Goal: Information Seeking & Learning: Learn about a topic

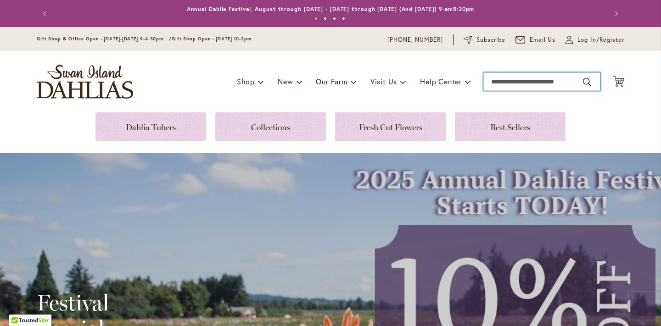
click at [548, 81] on input "Search" at bounding box center [541, 81] width 117 height 18
type input "**********"
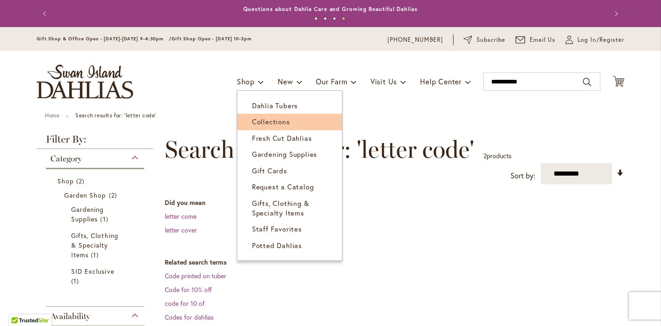
click at [258, 118] on span "Collections" at bounding box center [271, 121] width 38 height 9
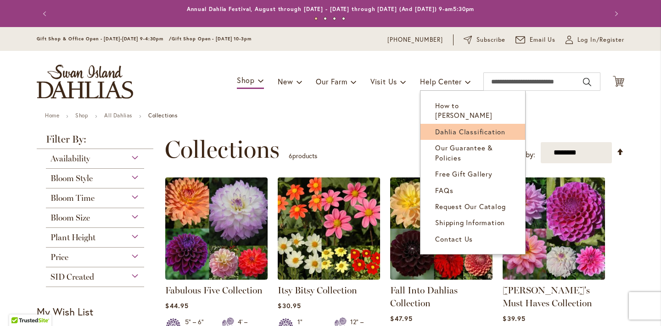
click at [459, 127] on span "Dahlia Classification" at bounding box center [470, 131] width 70 height 9
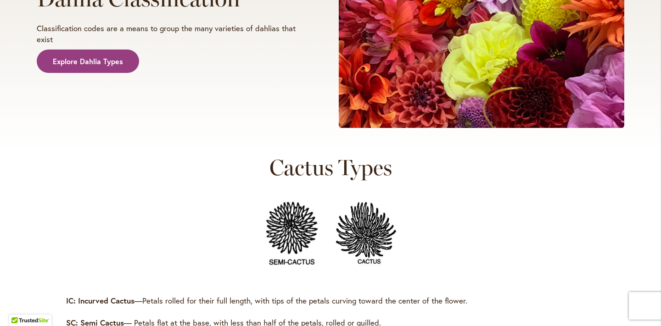
scroll to position [231, 0]
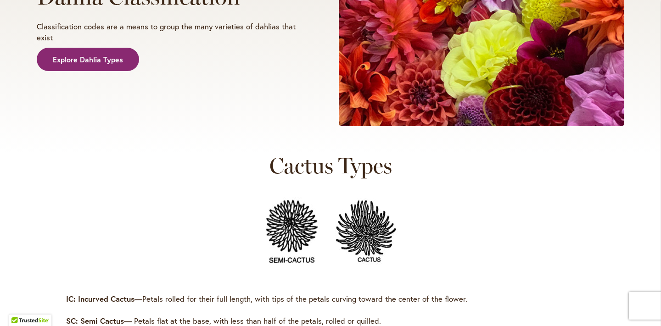
click at [63, 64] on link "Explore Dahlia Types" at bounding box center [88, 60] width 102 height 24
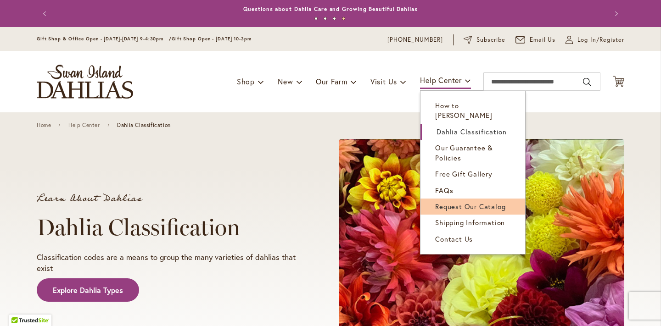
click at [460, 200] on link "Request Our Catalog" at bounding box center [472, 207] width 105 height 16
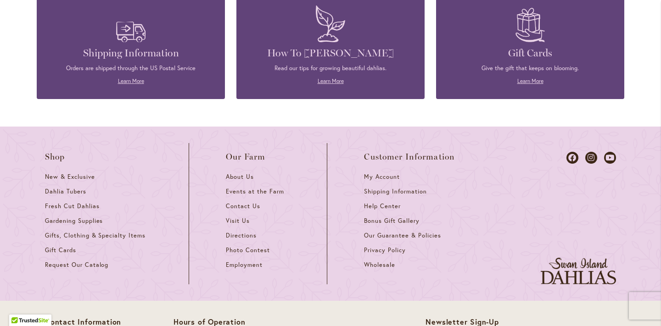
scroll to position [1082, 0]
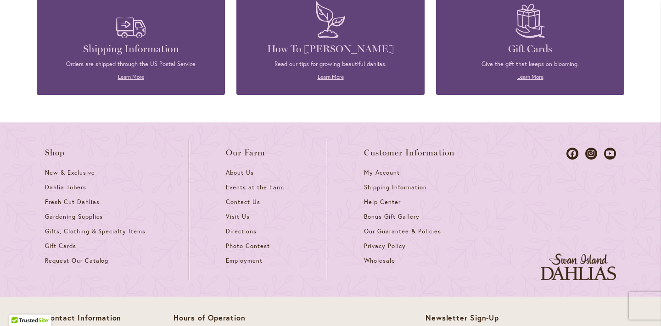
click at [56, 187] on span "Dahlia Tubers" at bounding box center [65, 187] width 41 height 8
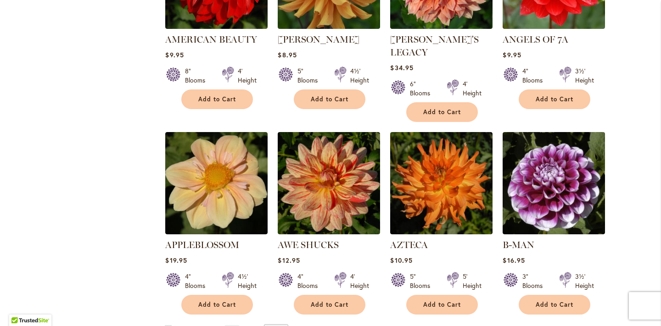
scroll to position [759, 0]
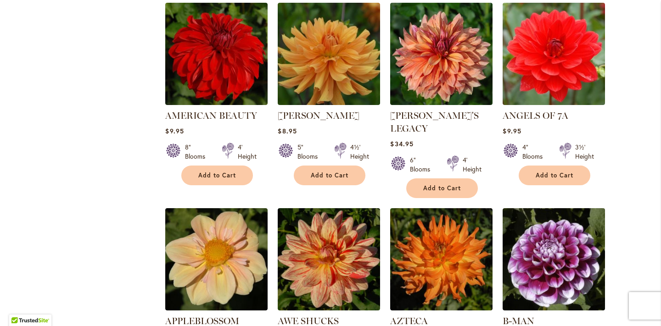
drag, startPoint x: 144, startPoint y: 193, endPoint x: 146, endPoint y: 219, distance: 26.6
click at [146, 219] on div "Filter by: Filter By: Category Best Sellers 32 items New 5 items New & Exclusiv…" at bounding box center [330, 10] width 587 height 873
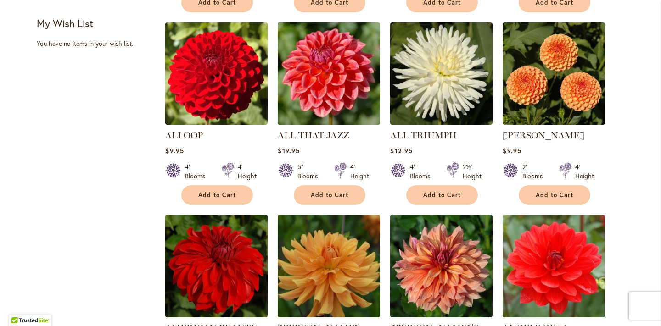
click at [146, 223] on div "Filter by: Filter By: Category Best Sellers 32 items New 5 items New & Exclusiv…" at bounding box center [330, 223] width 587 height 873
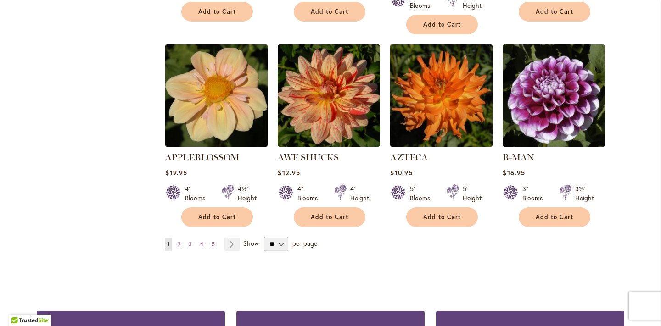
scroll to position [773, 0]
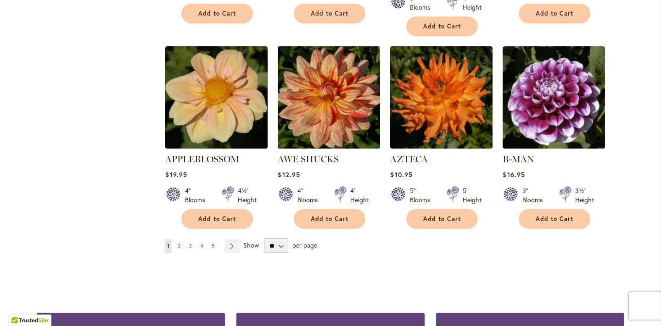
click at [322, 70] on img at bounding box center [328, 97] width 107 height 107
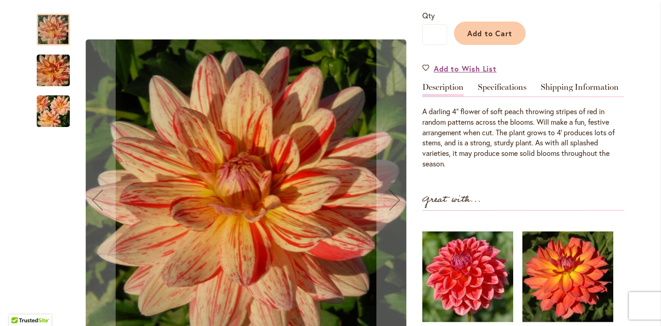
scroll to position [218, 0]
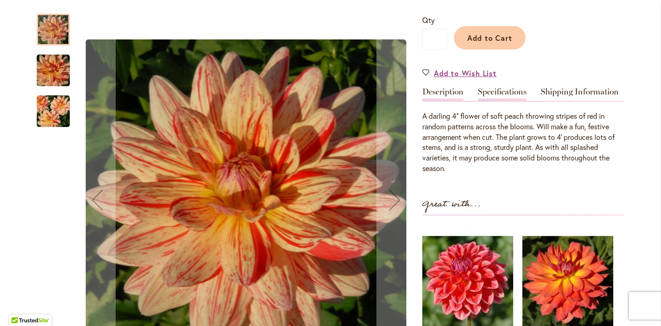
click at [497, 88] on link "Specifications" at bounding box center [502, 94] width 49 height 13
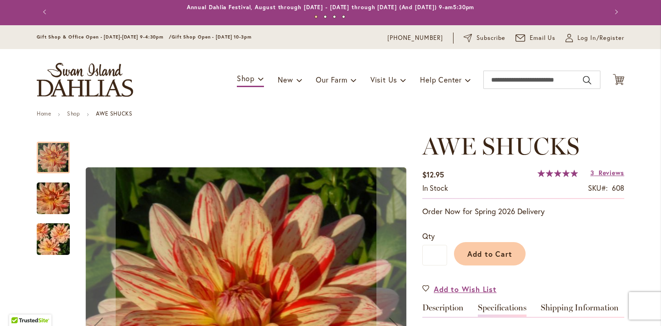
scroll to position [1, 0]
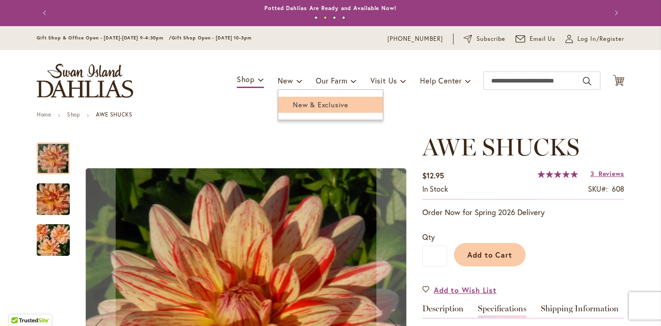
click at [297, 105] on span "New & Exclusive" at bounding box center [321, 104] width 56 height 9
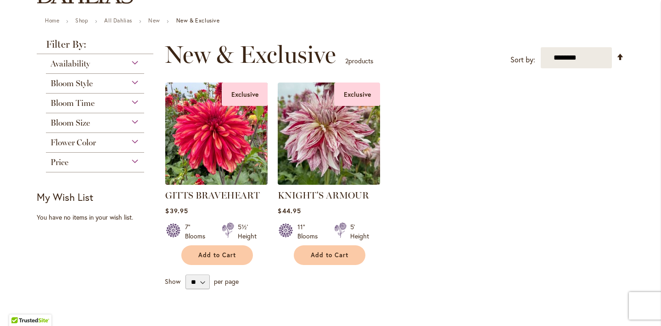
scroll to position [94, 0]
click at [89, 142] on span "Flower Color" at bounding box center [72, 143] width 45 height 10
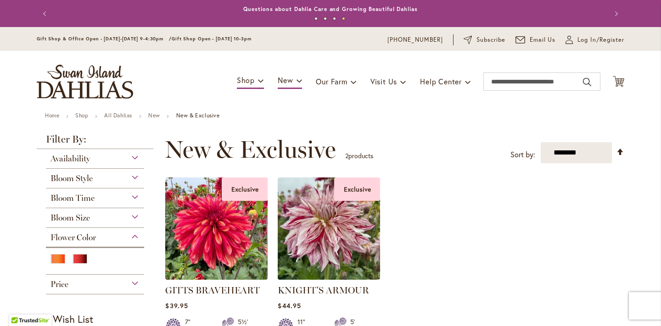
scroll to position [0, 0]
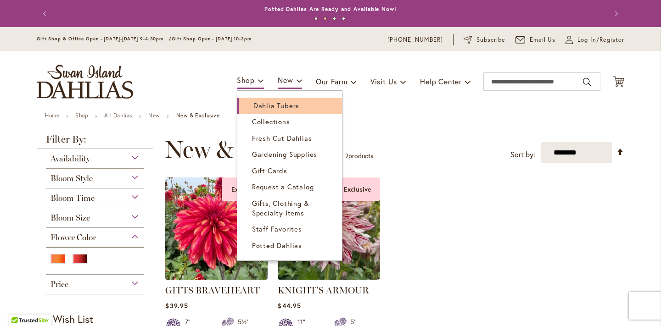
click at [272, 102] on span "Dahlia Tubers" at bounding box center [276, 105] width 46 height 9
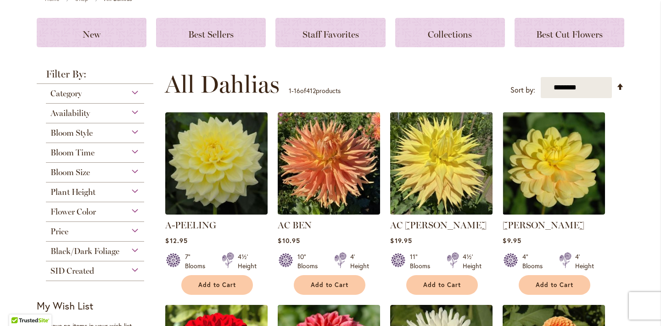
scroll to position [126, 0]
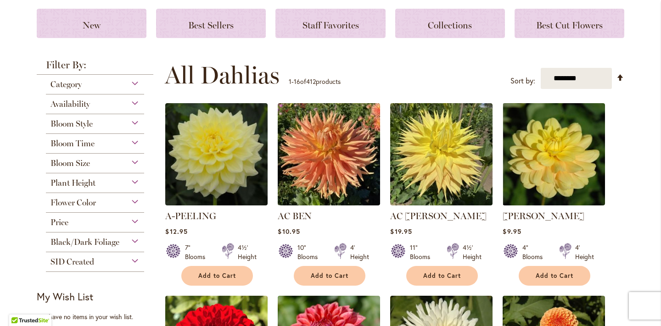
click at [67, 203] on span "Flower Color" at bounding box center [72, 203] width 45 height 10
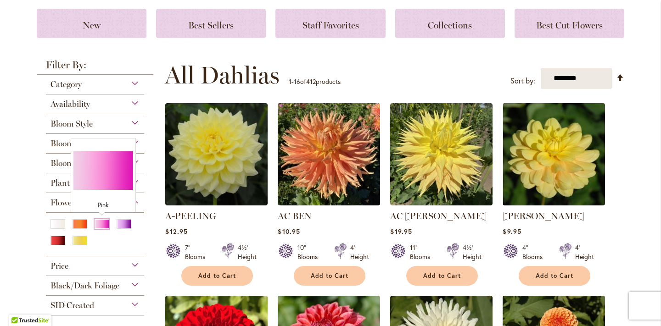
click at [104, 223] on div "Pink" at bounding box center [101, 224] width 15 height 10
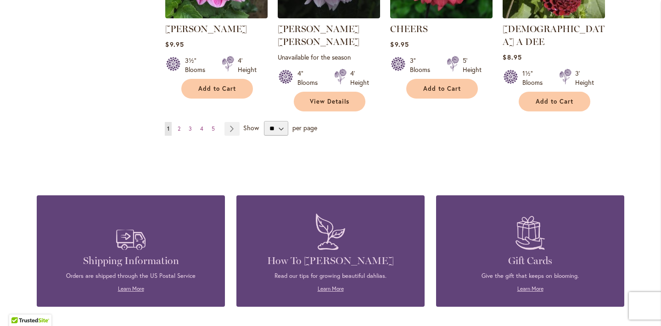
scroll to position [888, 0]
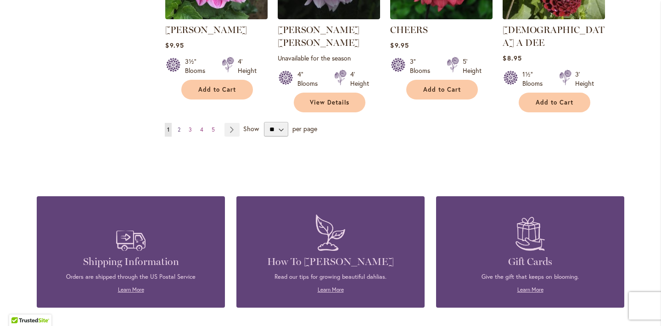
click at [179, 126] on span "2" at bounding box center [179, 129] width 3 height 7
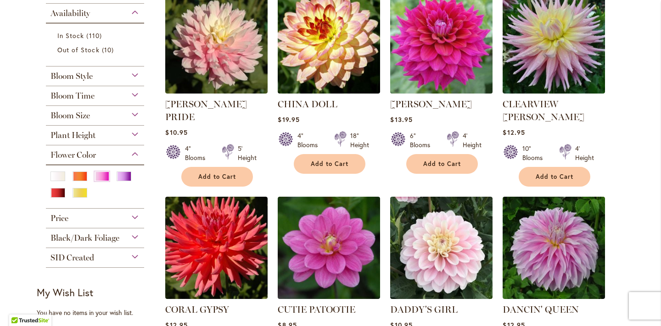
scroll to position [223, 0]
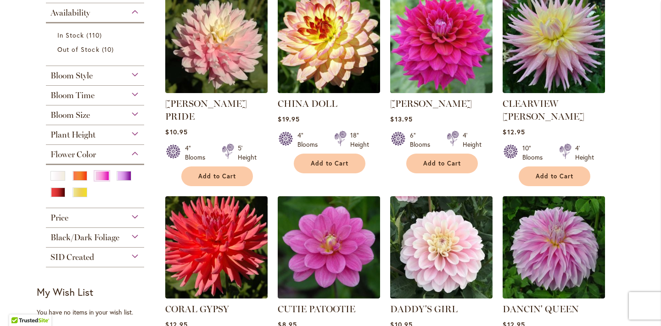
click at [447, 51] on img at bounding box center [441, 41] width 107 height 107
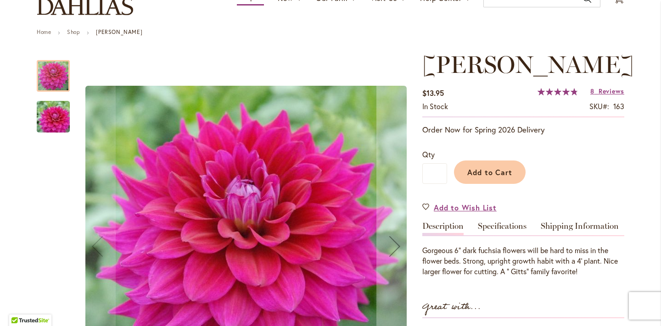
scroll to position [83, 0]
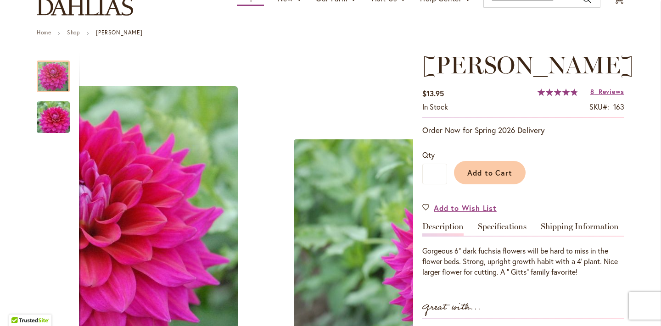
drag, startPoint x: 368, startPoint y: 117, endPoint x: 177, endPoint y: 8, distance: 219.8
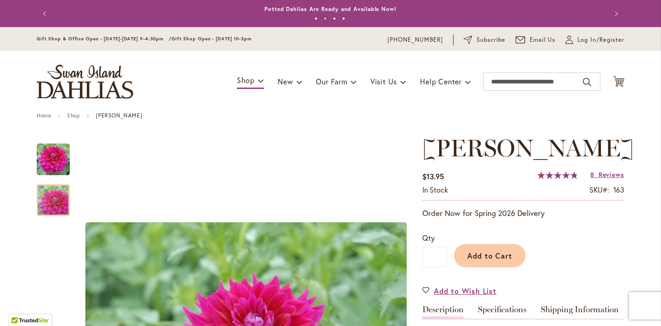
scroll to position [0, 0]
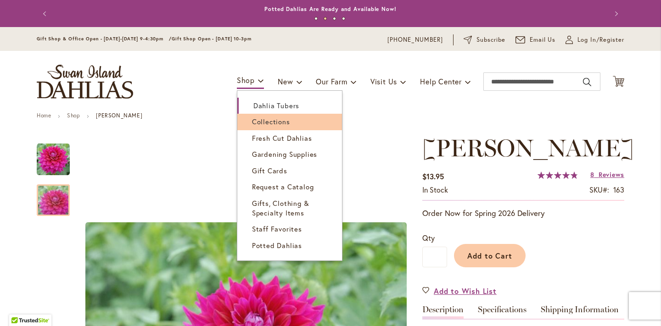
click at [260, 123] on span "Collections" at bounding box center [271, 121] width 38 height 9
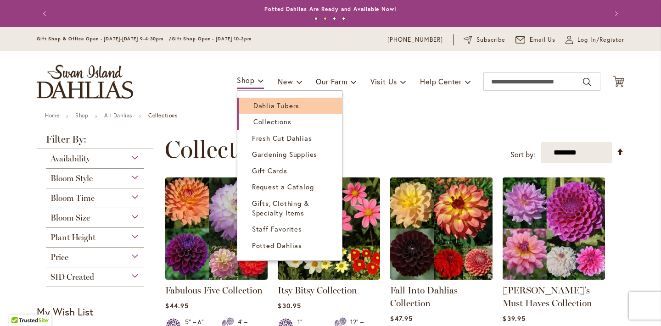
click at [257, 101] on span "Dahlia Tubers" at bounding box center [276, 105] width 46 height 9
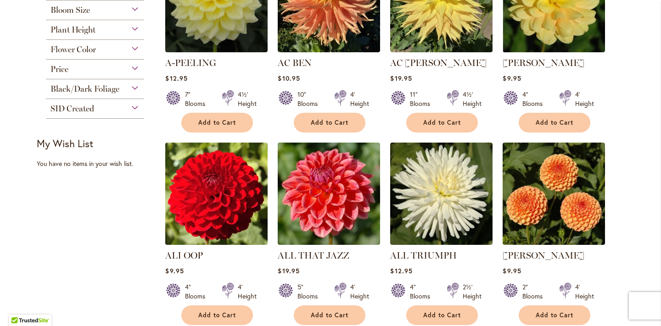
scroll to position [224, 0]
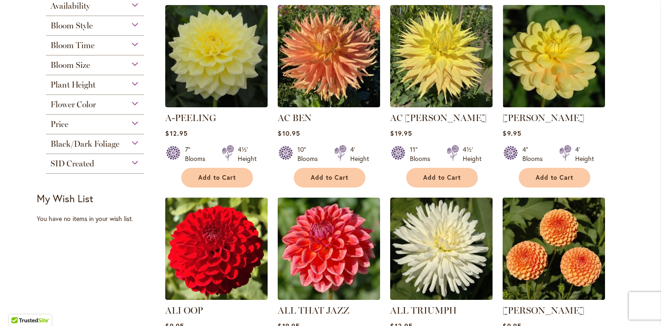
click at [85, 107] on span "Flower Color" at bounding box center [72, 105] width 45 height 10
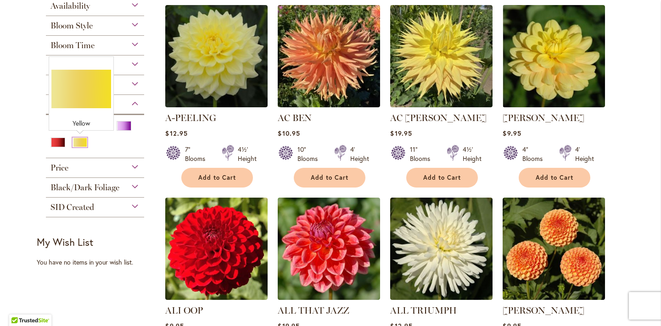
click at [79, 144] on div "Yellow" at bounding box center [79, 143] width 15 height 10
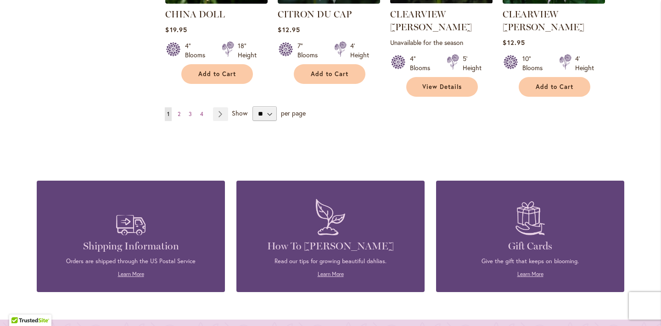
scroll to position [882, 0]
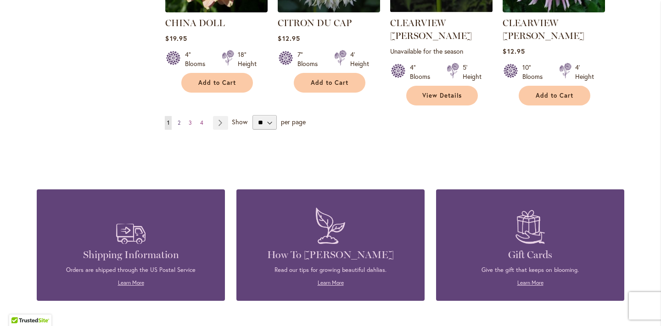
click at [180, 119] on span "2" at bounding box center [179, 122] width 3 height 7
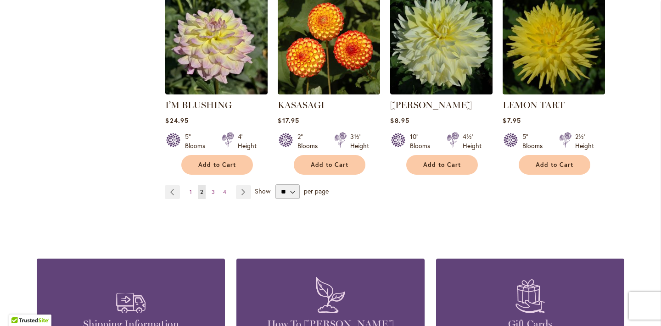
scroll to position [813, 0]
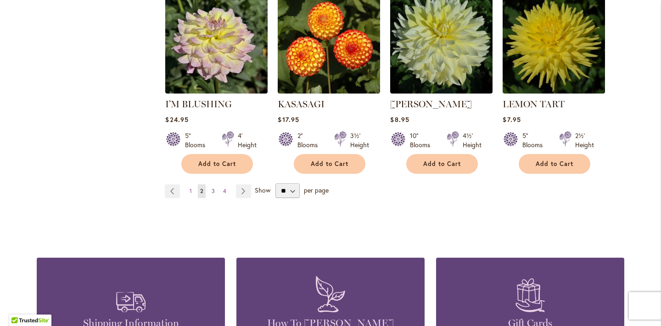
click at [212, 184] on link "Page 3" at bounding box center [213, 191] width 8 height 14
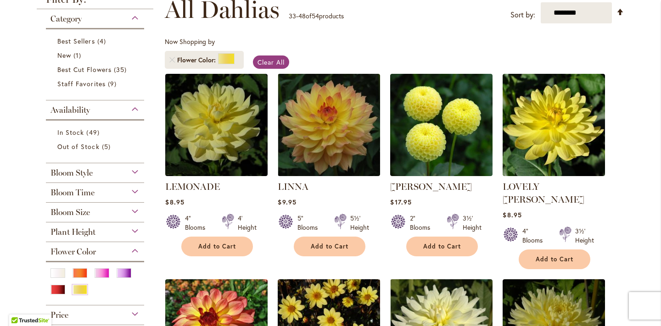
scroll to position [140, 0]
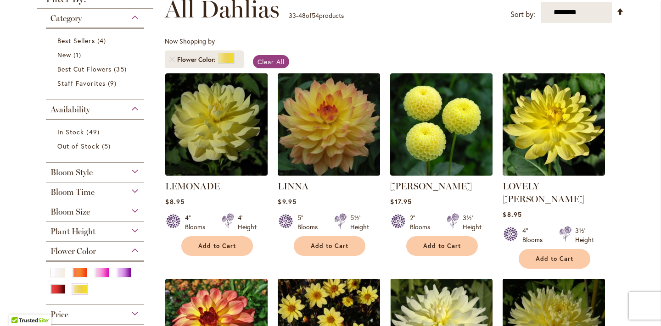
click at [326, 160] on img at bounding box center [328, 124] width 107 height 107
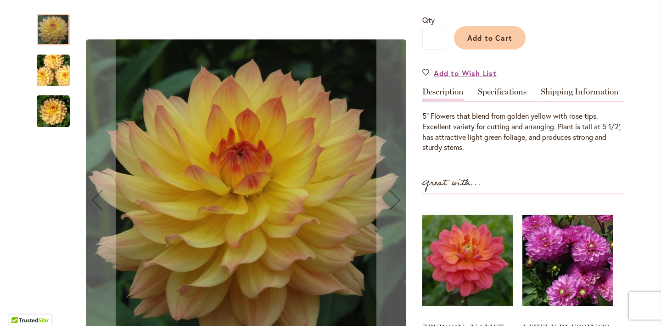
scroll to position [213, 0]
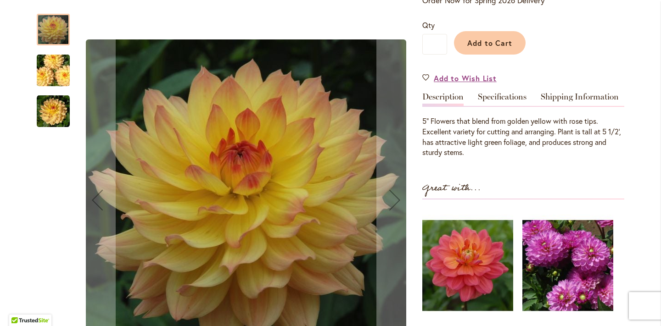
click at [44, 81] on img "LINNA" at bounding box center [53, 71] width 66 height 44
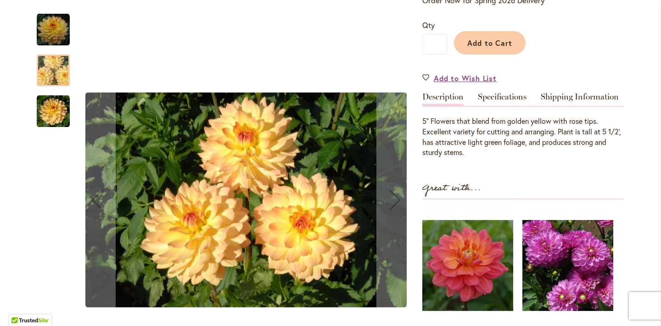
click at [54, 122] on img "LINNA" at bounding box center [53, 111] width 33 height 33
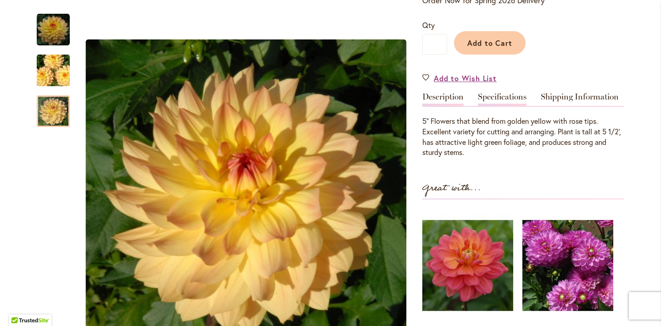
click at [511, 94] on link "Specifications" at bounding box center [502, 99] width 49 height 13
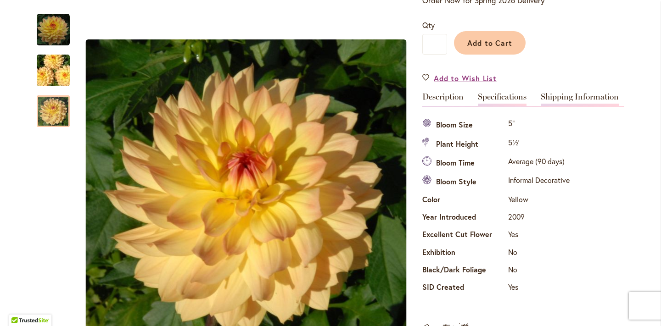
click at [555, 101] on link "Shipping Information" at bounding box center [579, 99] width 78 height 13
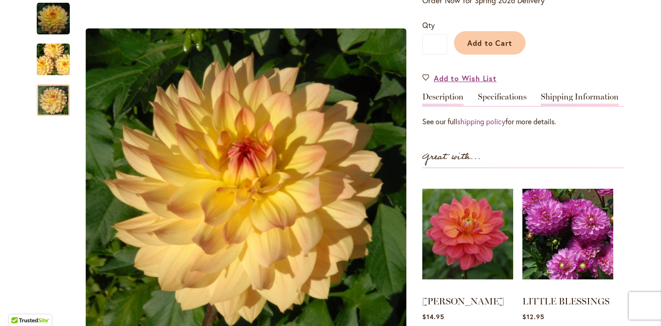
click at [439, 99] on link "Description" at bounding box center [442, 99] width 41 height 13
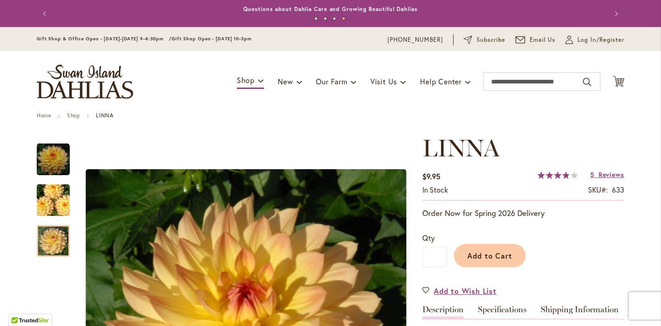
scroll to position [0, 0]
